Goal: Transaction & Acquisition: Download file/media

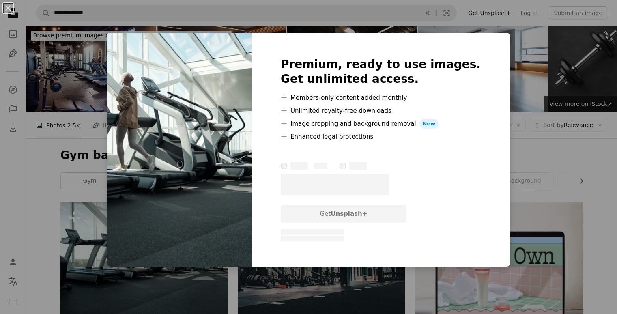
scroll to position [122, 0]
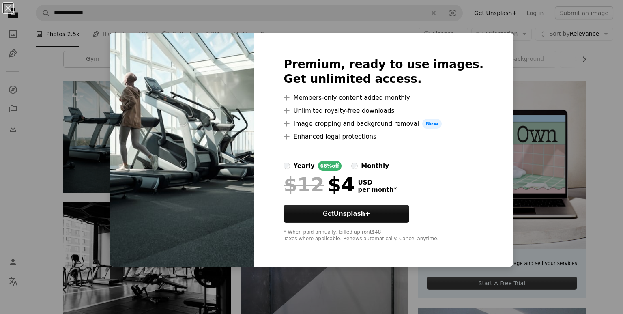
click at [530, 65] on div "An X shape Premium, ready to use images. Get unlimited access. A plus sign Memb…" at bounding box center [311, 157] width 623 height 314
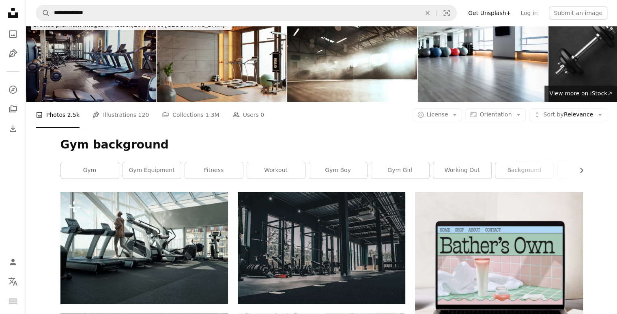
scroll to position [0, 0]
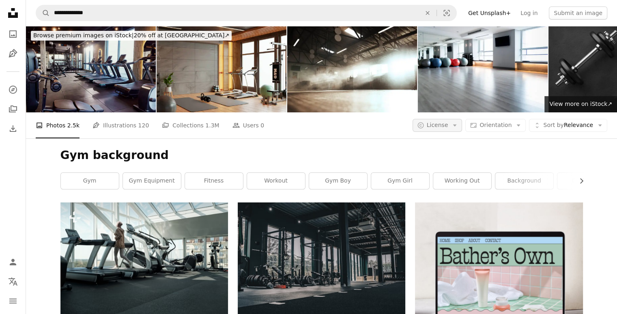
click at [462, 126] on button "A copyright icon © License Arrow down" at bounding box center [437, 125] width 50 height 13
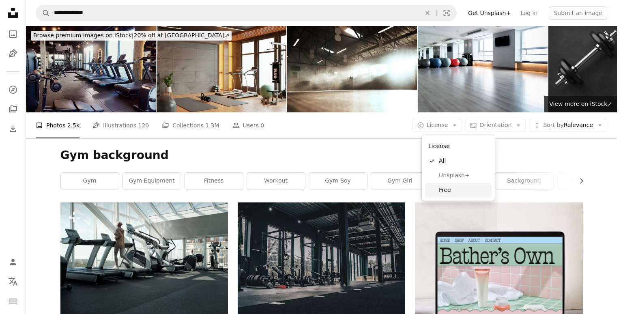
click at [458, 189] on span "Free" at bounding box center [463, 190] width 49 height 8
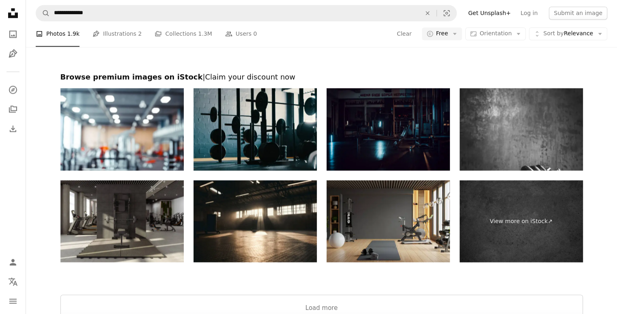
scroll to position [1500, 0]
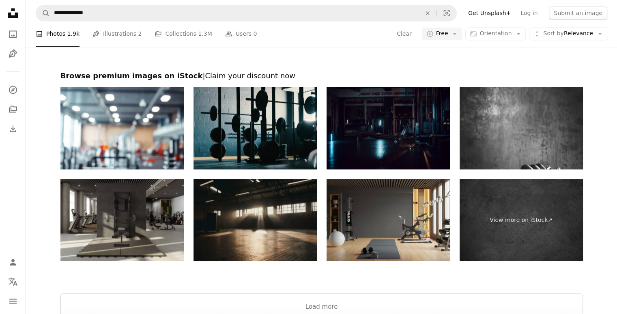
click at [264, 199] on img at bounding box center [254, 220] width 123 height 82
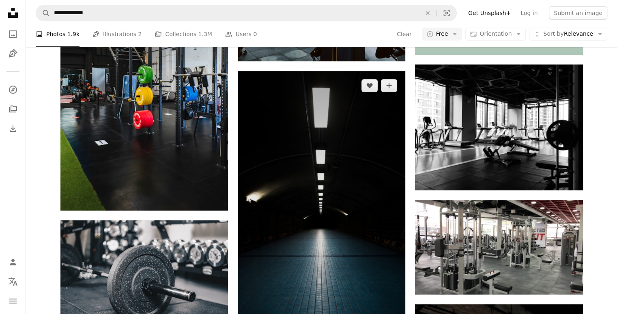
scroll to position [405, 0]
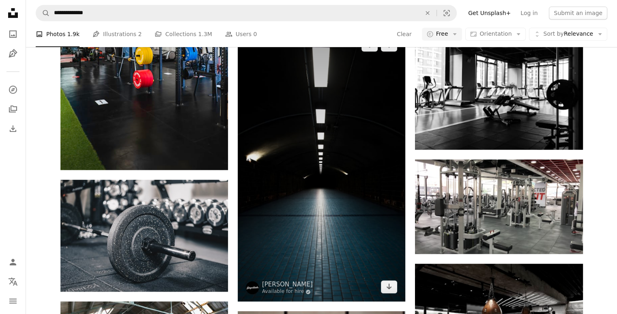
click at [302, 166] on img at bounding box center [321, 165] width 167 height 271
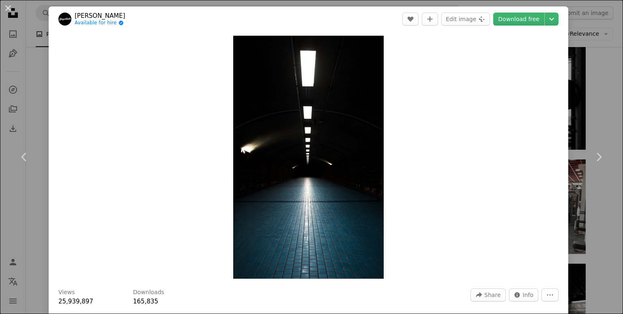
click at [578, 30] on div "An X shape Chevron left Chevron right [PERSON_NAME] Available for hire A checkm…" at bounding box center [311, 157] width 623 height 314
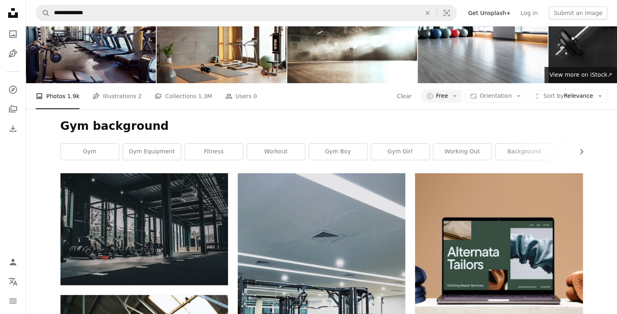
scroll to position [81, 0]
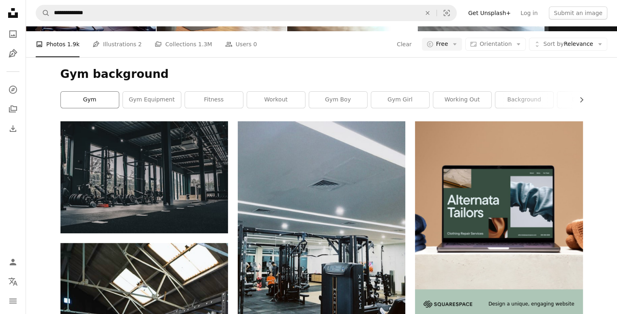
click at [102, 103] on link "gym" at bounding box center [90, 100] width 58 height 16
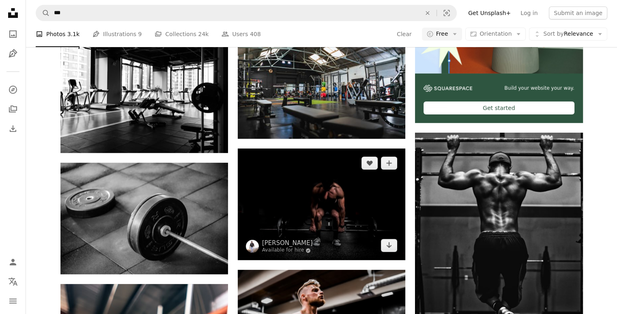
scroll to position [243, 0]
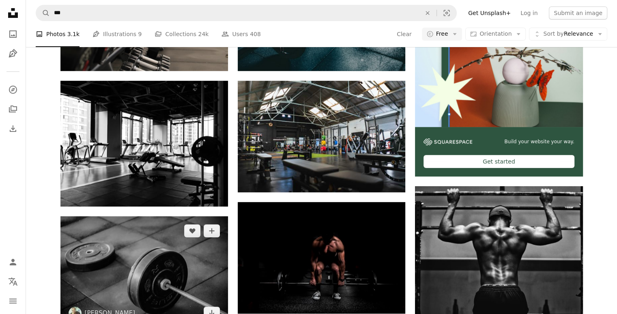
click at [144, 250] on img at bounding box center [143, 271] width 167 height 111
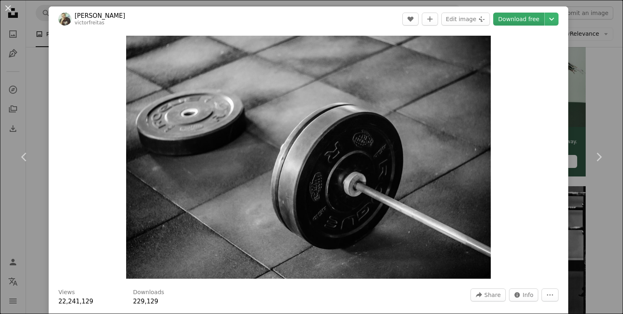
click at [517, 23] on link "Download free" at bounding box center [518, 19] width 51 height 13
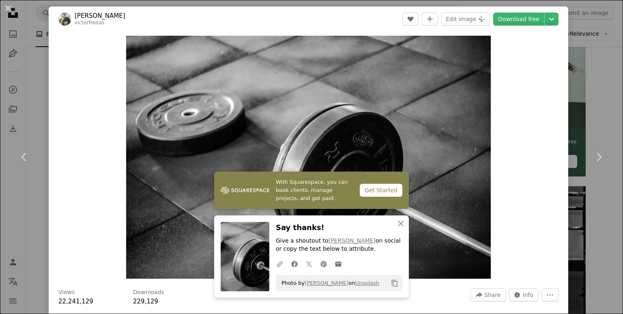
click at [221, 10] on header "[PERSON_NAME] victorfreitas A heart A plus sign Edit image Plus sign for Unspla…" at bounding box center [308, 18] width 519 height 25
click at [223, 4] on div "An X shape Chevron left Chevron right With Squarespace, you can book clients, m…" at bounding box center [311, 157] width 623 height 314
